Goal: Task Accomplishment & Management: Manage account settings

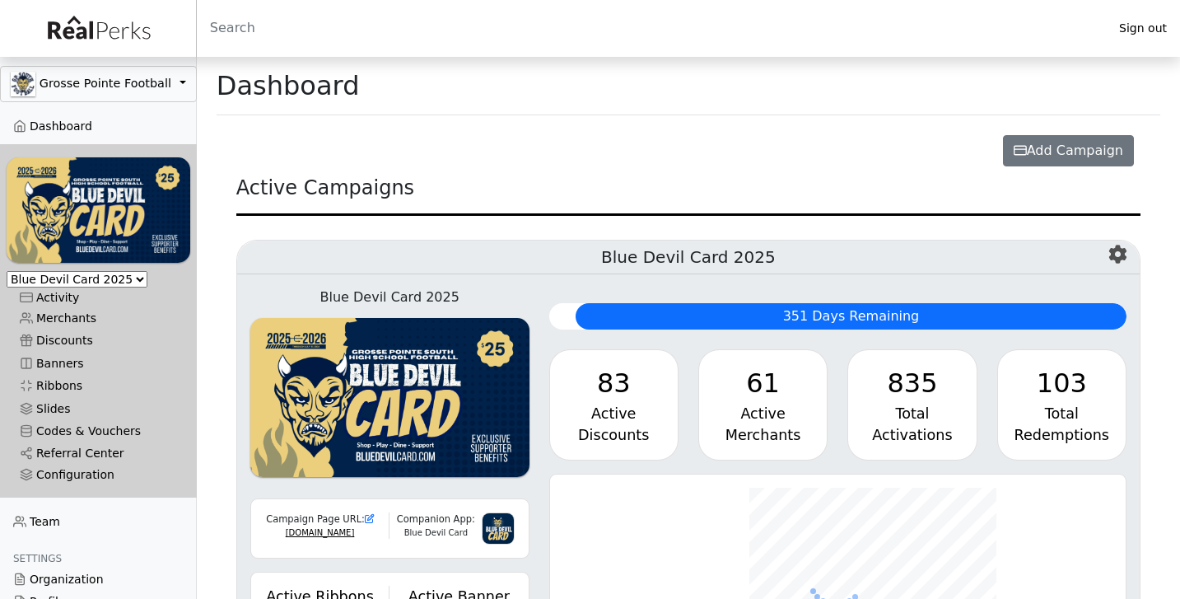
click at [120, 94] on button "Grosse Pointe Football" at bounding box center [98, 84] width 197 height 36
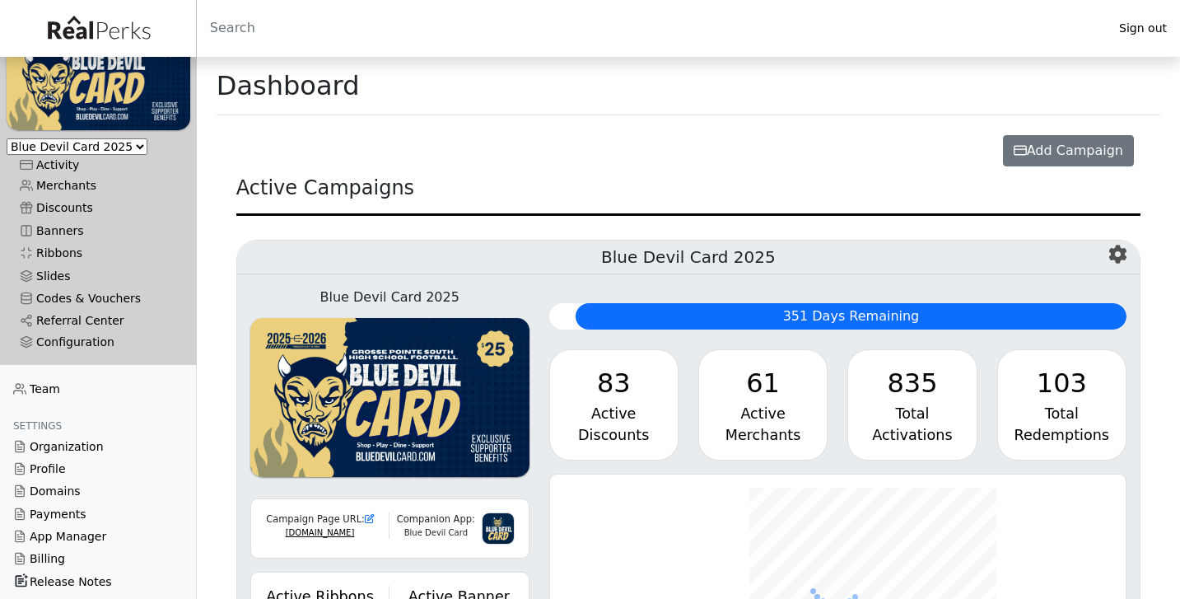
scroll to position [132, 0]
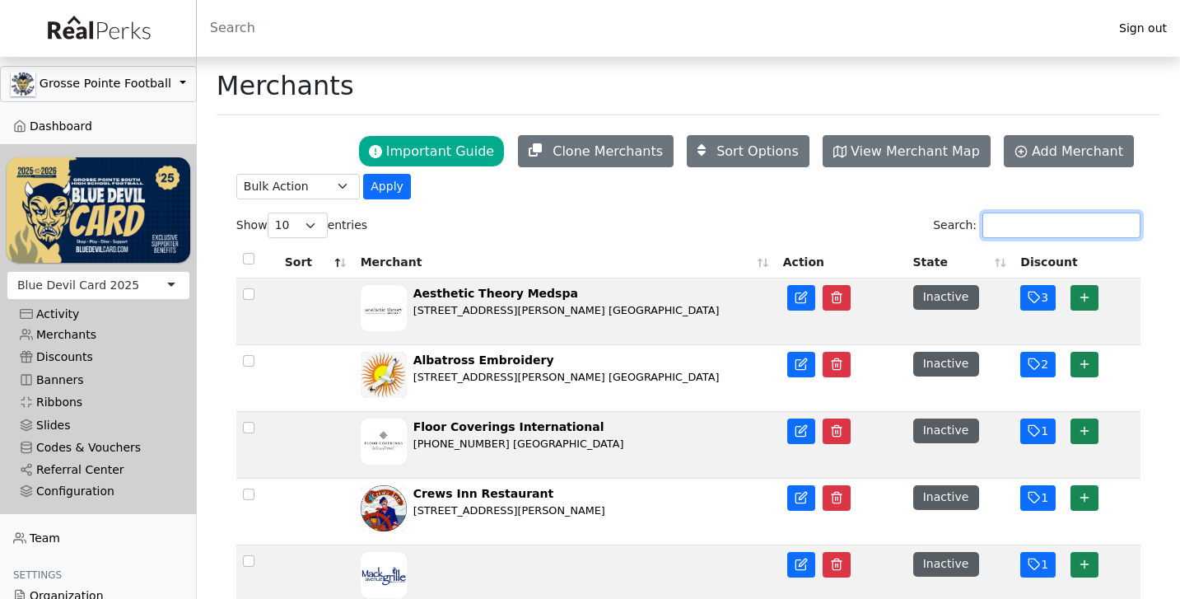
click at [1019, 237] on input "Search:" at bounding box center [1061, 225] width 158 height 26
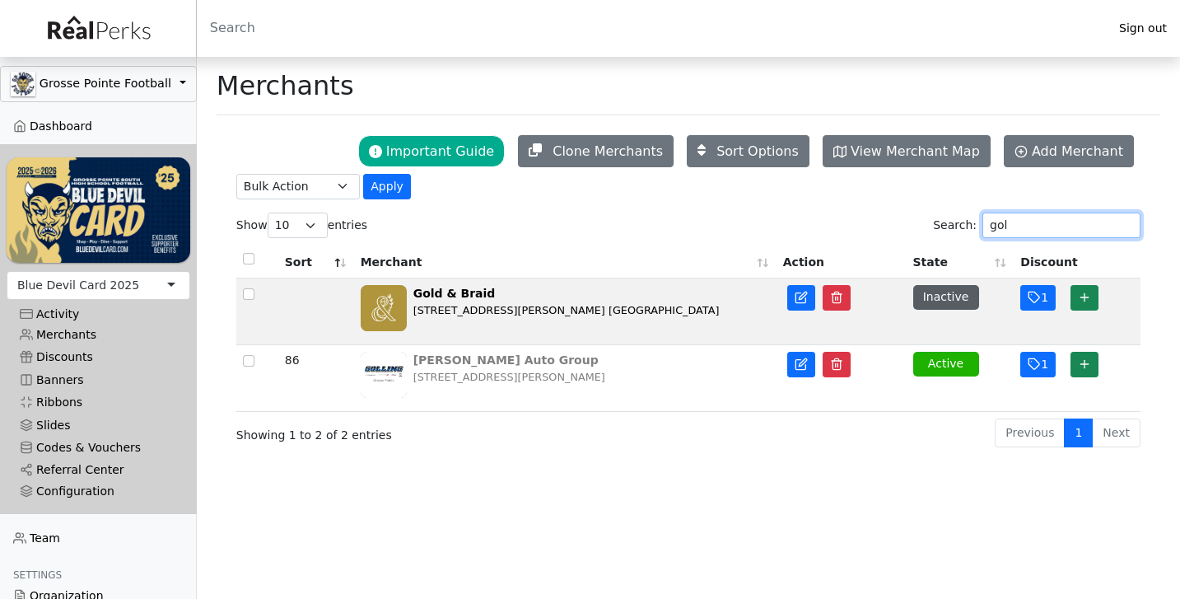
type input "gol"
click at [536, 374] on div "[STREET_ADDRESS][PERSON_NAME]" at bounding box center [509, 377] width 192 height 16
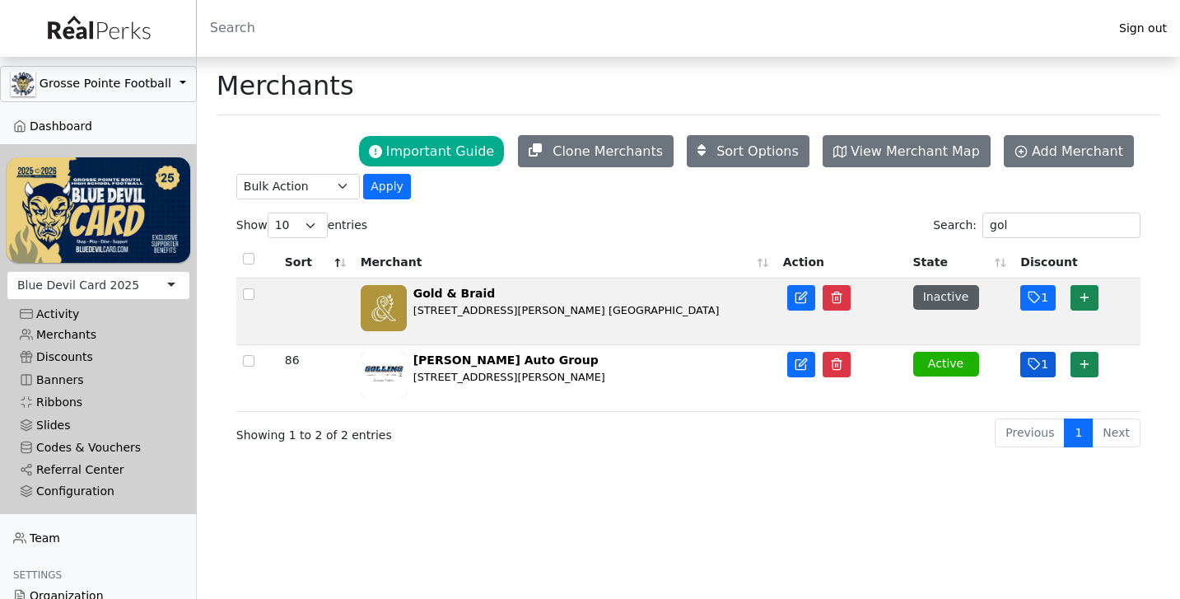
click at [1029, 370] on icon "button" at bounding box center [1034, 363] width 13 height 13
click at [470, 366] on div "Golling Auto Group" at bounding box center [509, 360] width 192 height 17
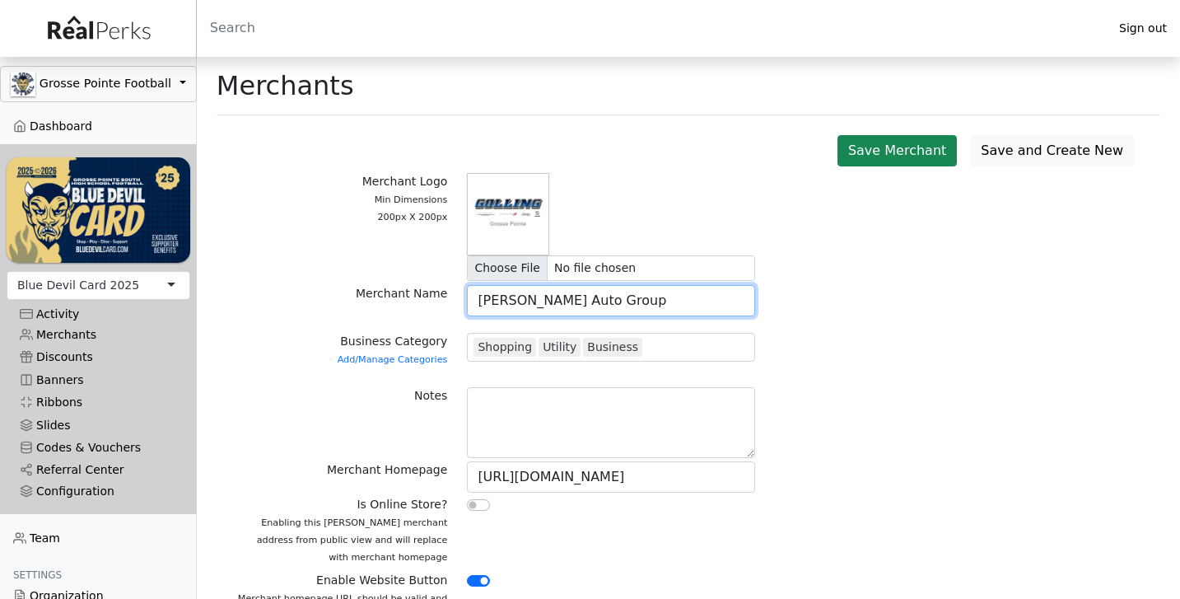
click at [537, 310] on input "Golling Auto Group" at bounding box center [611, 300] width 288 height 31
click at [553, 307] on input "Golling Auto Group" at bounding box center [611, 300] width 288 height 31
click at [531, 302] on input "Golling Auto Group" at bounding box center [611, 300] width 288 height 31
drag, startPoint x: 531, startPoint y: 302, endPoint x: 557, endPoint y: 303, distance: 26.4
click at [557, 303] on input "Golling Auto Group" at bounding box center [611, 300] width 288 height 31
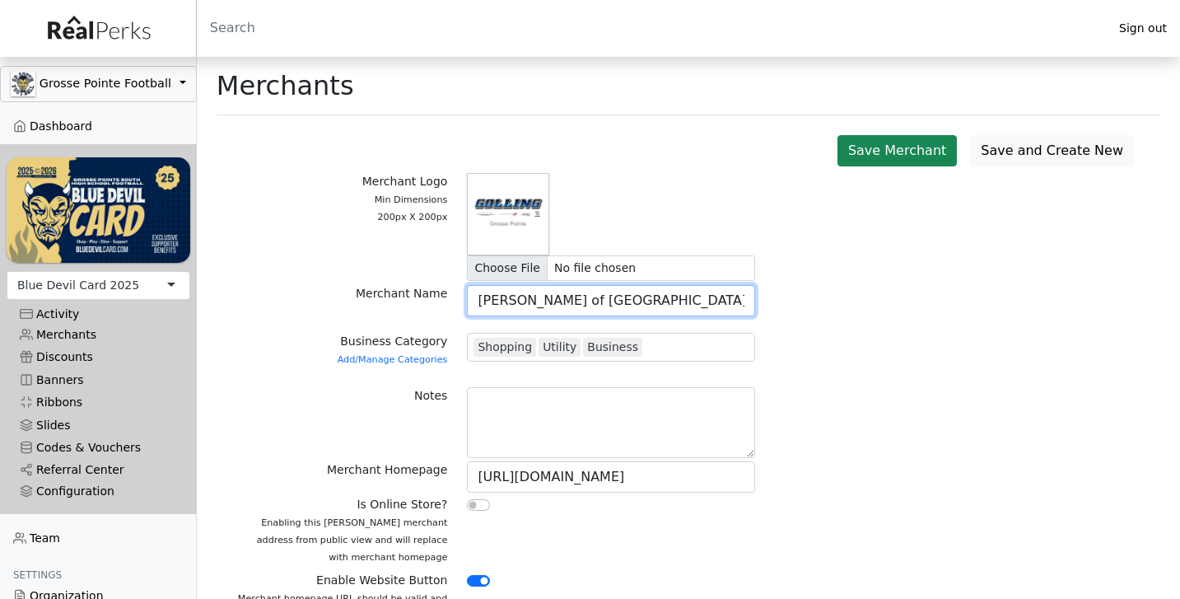
type input "[PERSON_NAME] of [GEOGRAPHIC_DATA]"
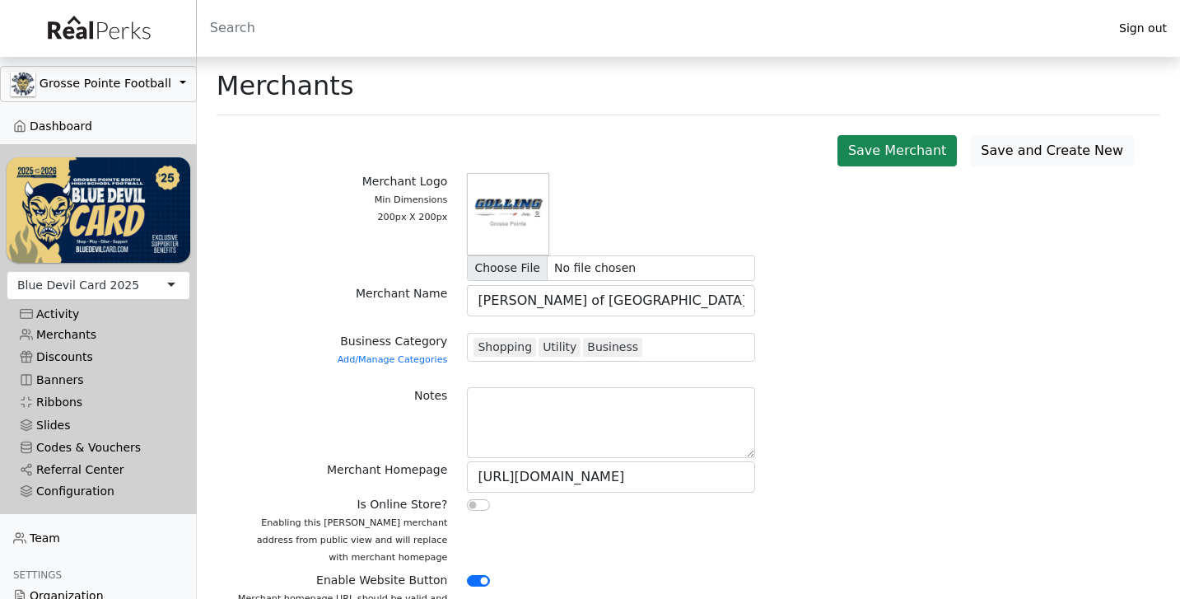
click at [864, 429] on div "Notes" at bounding box center [688, 424] width 924 height 74
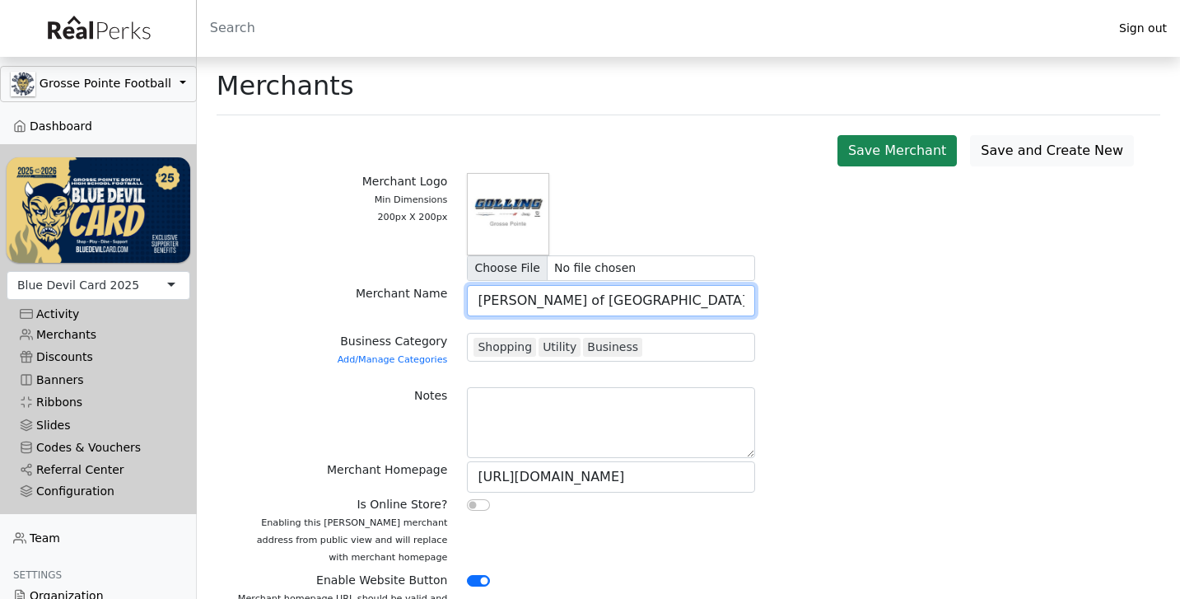
click at [520, 304] on input "[PERSON_NAME] of [GEOGRAPHIC_DATA]" at bounding box center [611, 300] width 288 height 31
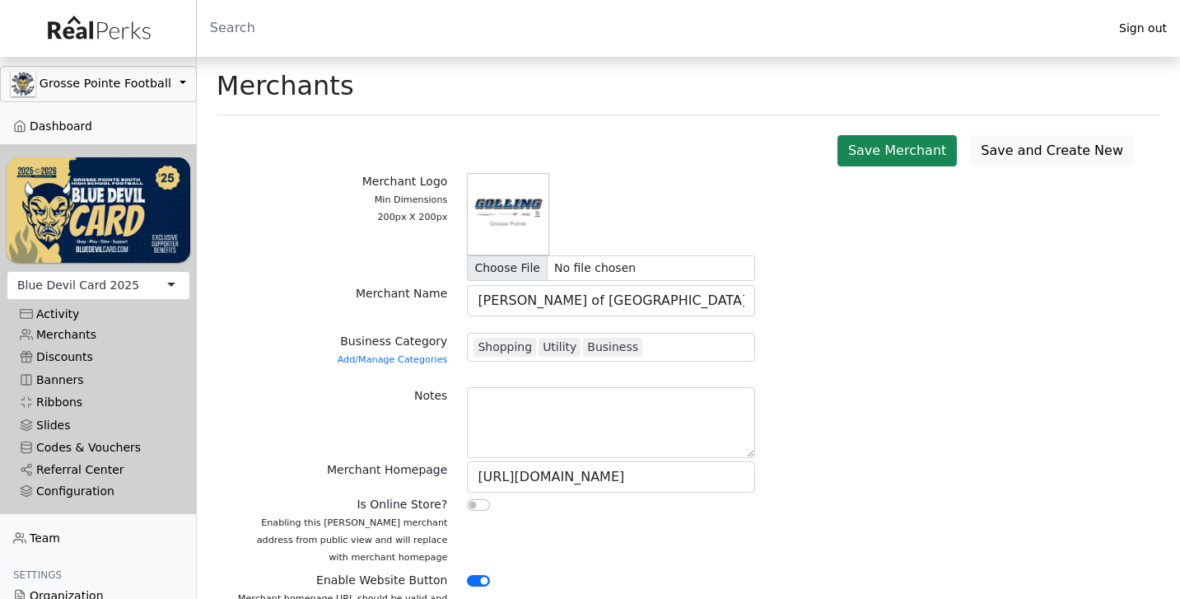
click at [869, 491] on div "Merchant Homepage https://www.gollinggrossepointe.com" at bounding box center [688, 478] width 924 height 35
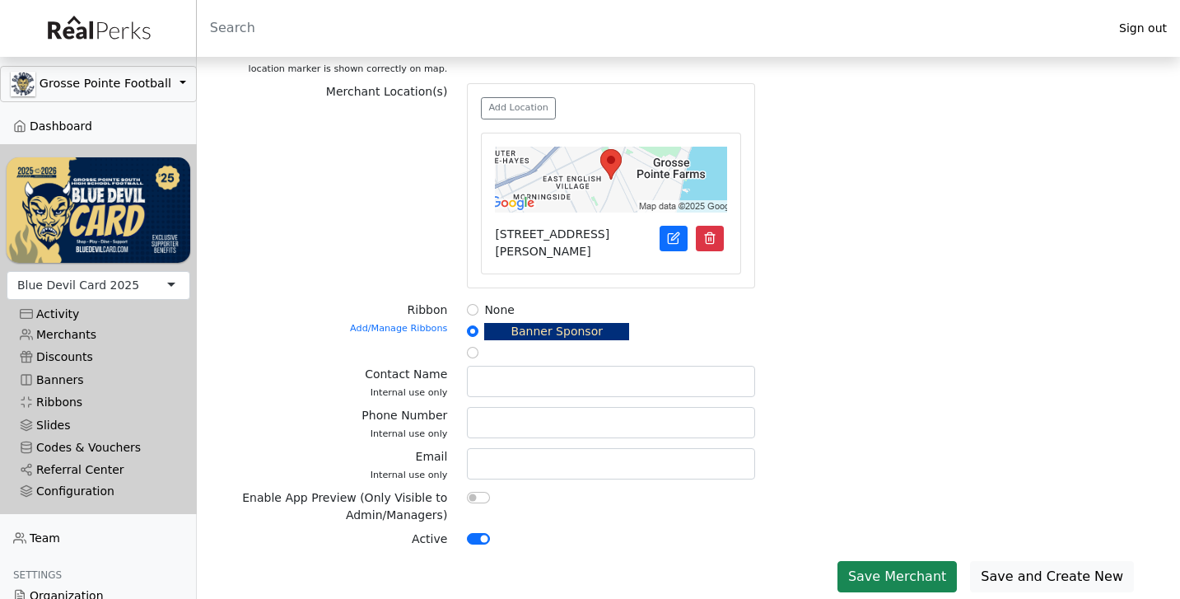
scroll to position [604, 0]
click at [906, 571] on button "Save Merchant" at bounding box center [896, 577] width 119 height 31
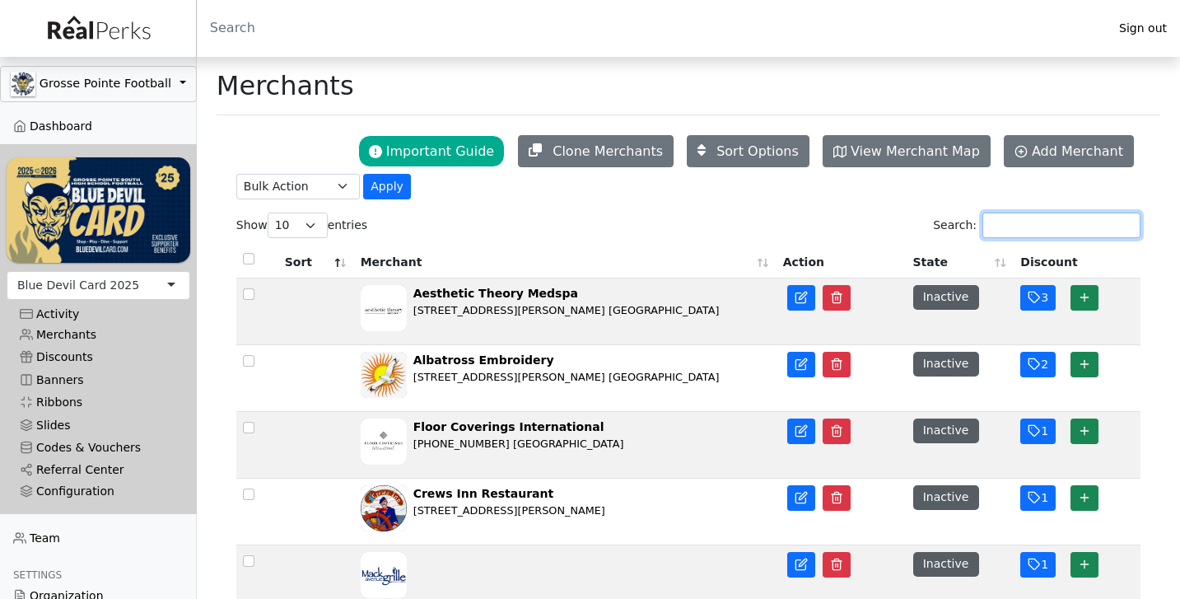
click at [1015, 237] on input "Search:" at bounding box center [1061, 225] width 158 height 26
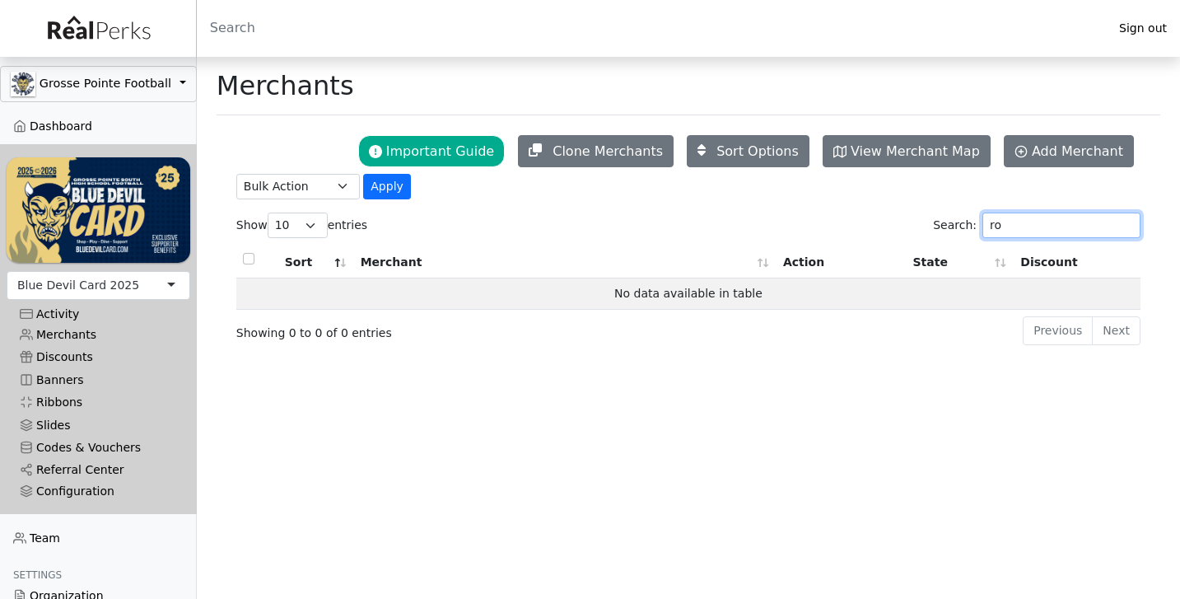
type input "r"
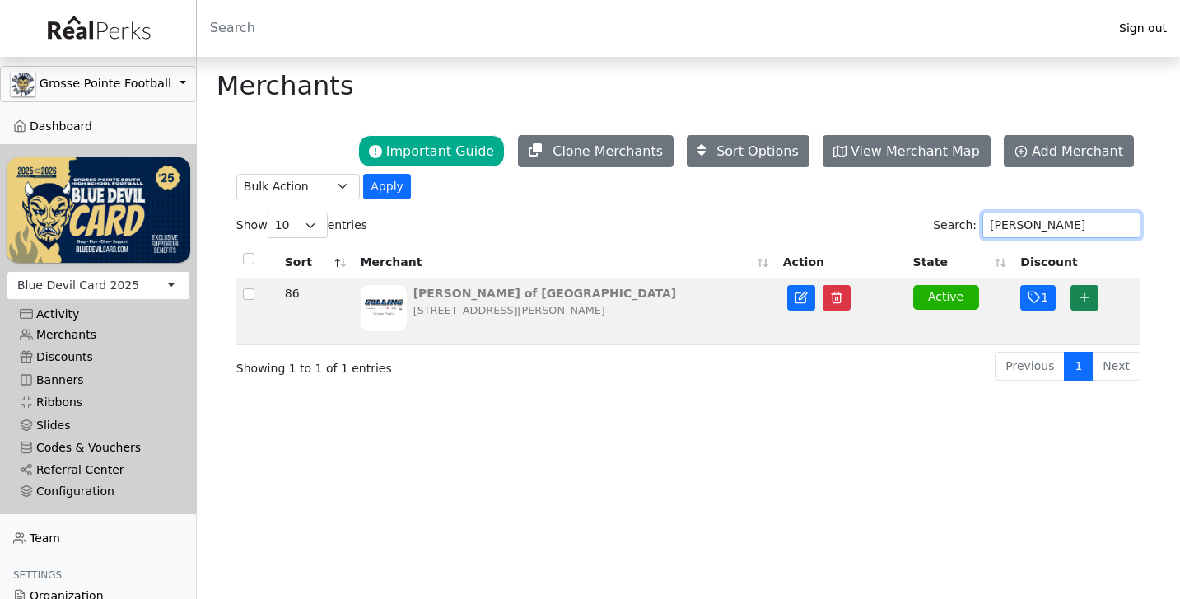
type input "[PERSON_NAME]"
click at [508, 318] on div "[STREET_ADDRESS][PERSON_NAME]" at bounding box center [544, 310] width 263 height 16
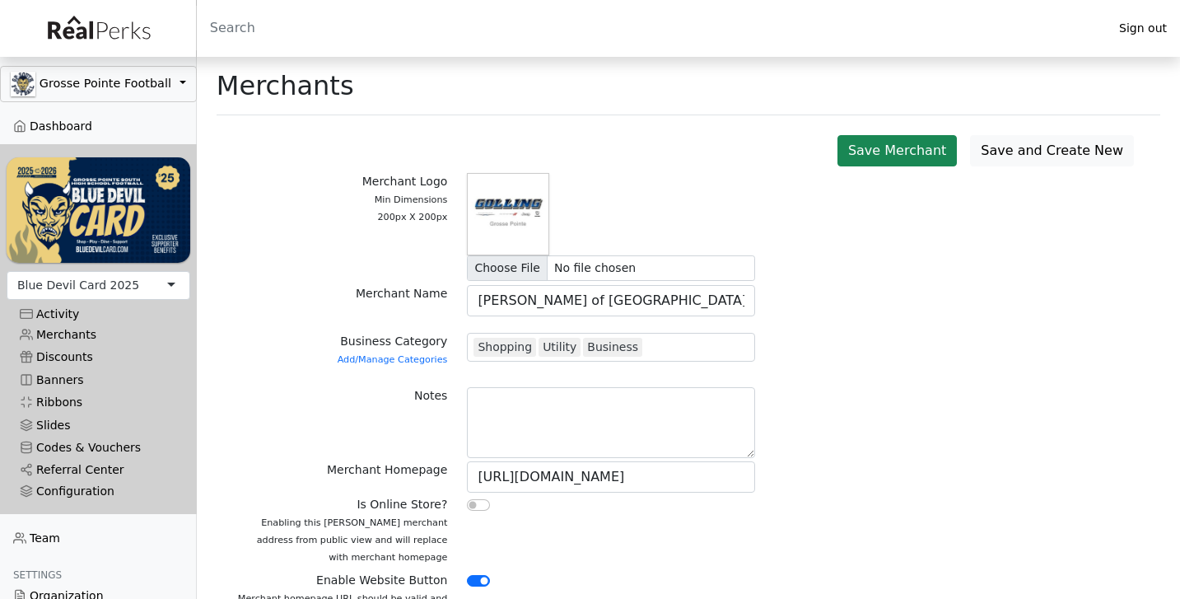
click at [600, 12] on input "Search" at bounding box center [651, 28] width 909 height 40
